Goal: Entertainment & Leisure: Consume media (video, audio)

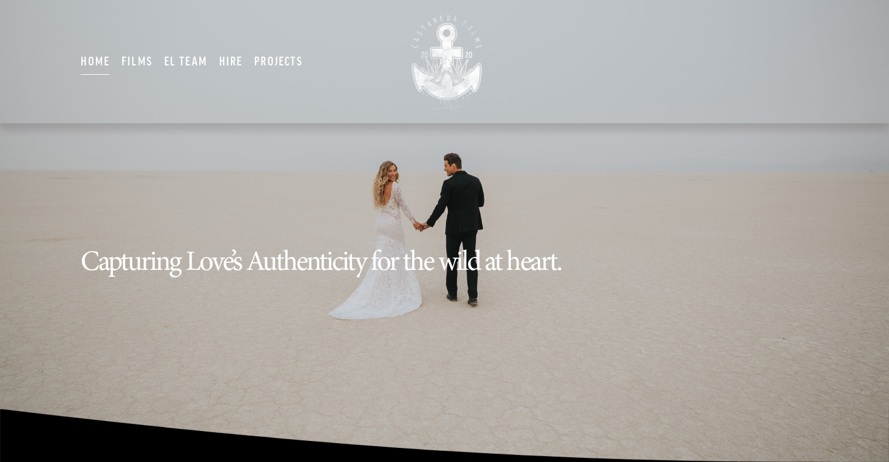
click at [138, 58] on link "Films" at bounding box center [137, 62] width 31 height 28
type input "*****"
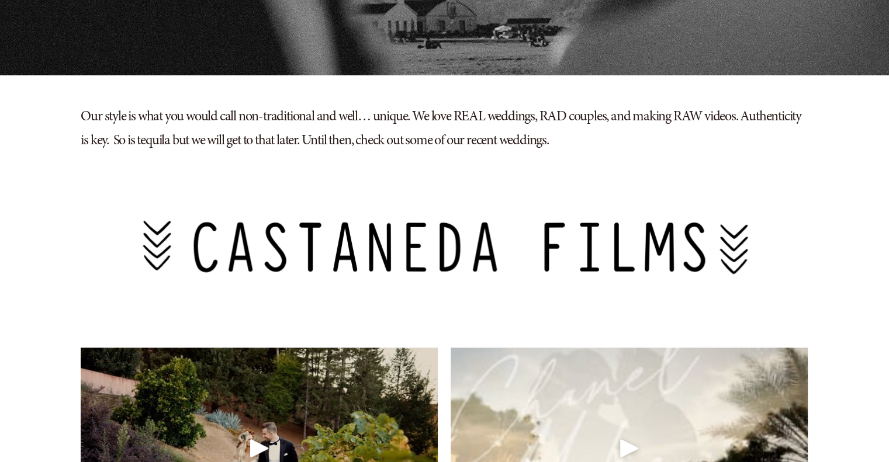
scroll to position [290, 0]
